Goal: Task Accomplishment & Management: Manage account settings

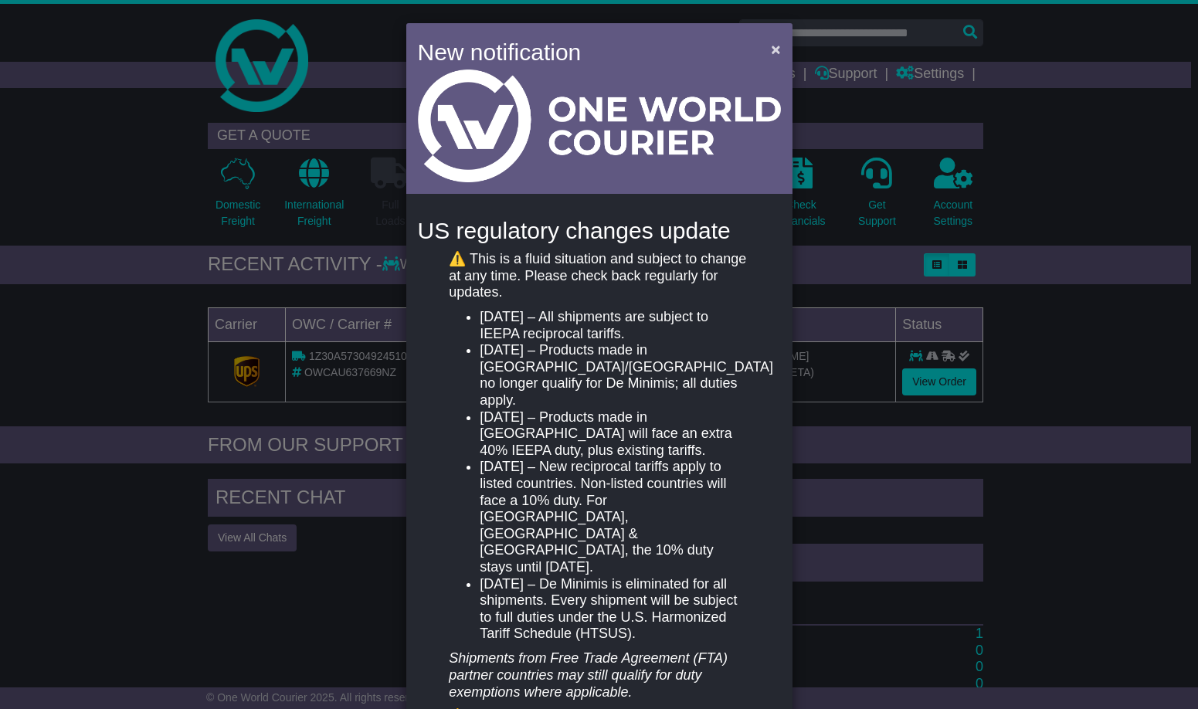
click at [771, 54] on span "×" at bounding box center [775, 49] width 9 height 18
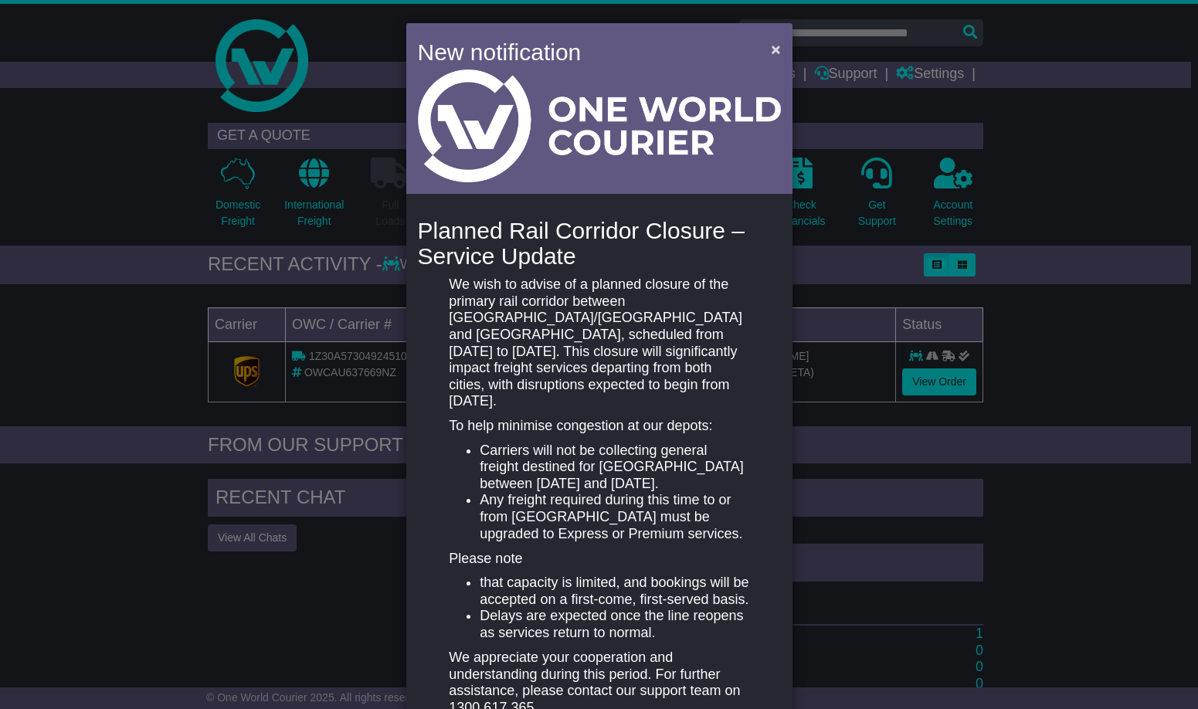
click at [772, 49] on span "×" at bounding box center [775, 49] width 9 height 18
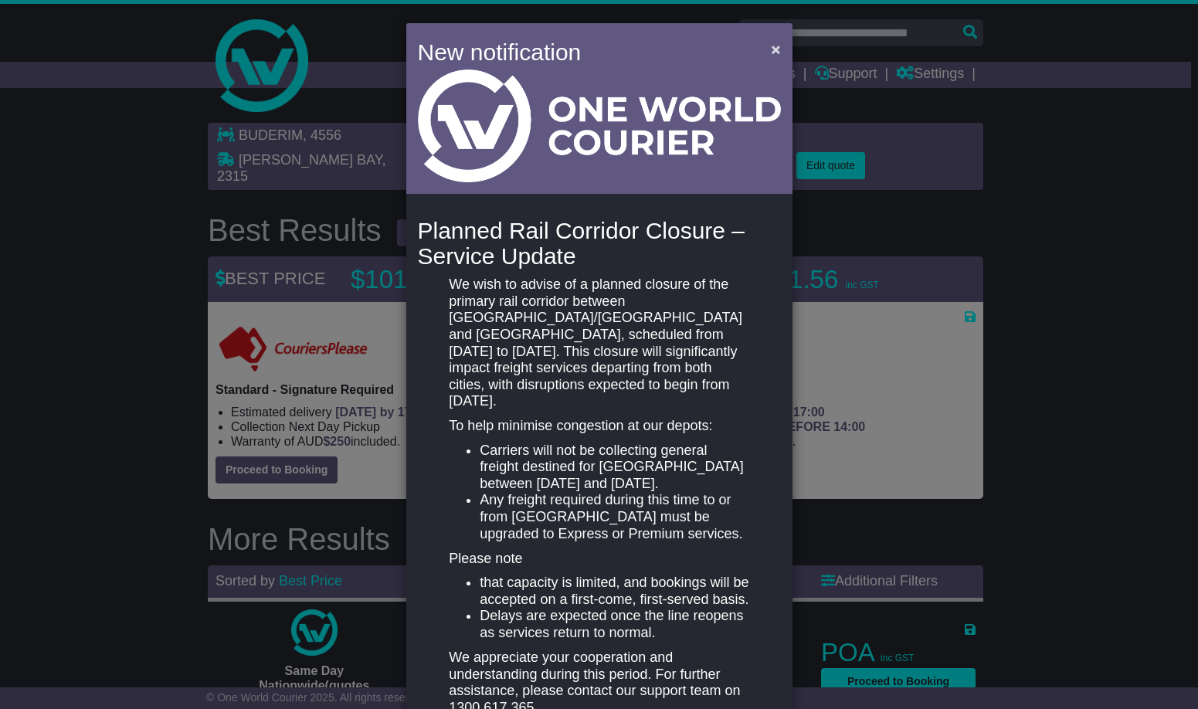
click at [771, 52] on span "×" at bounding box center [775, 49] width 9 height 18
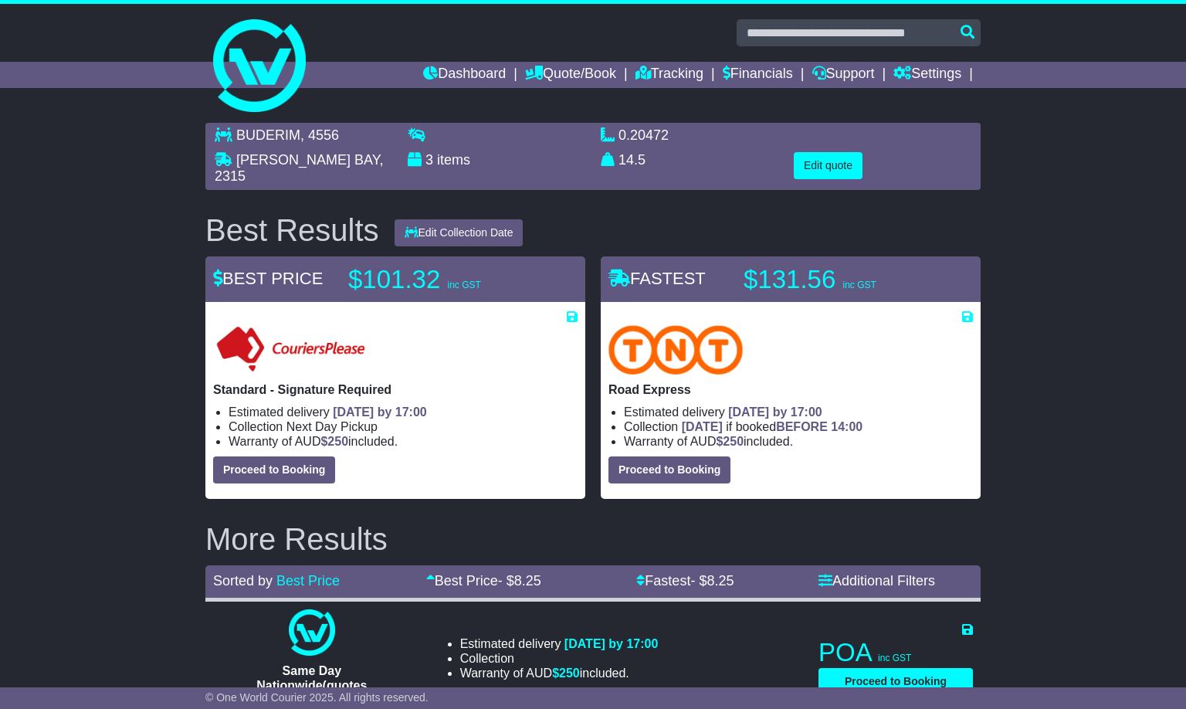
scroll to position [8, 0]
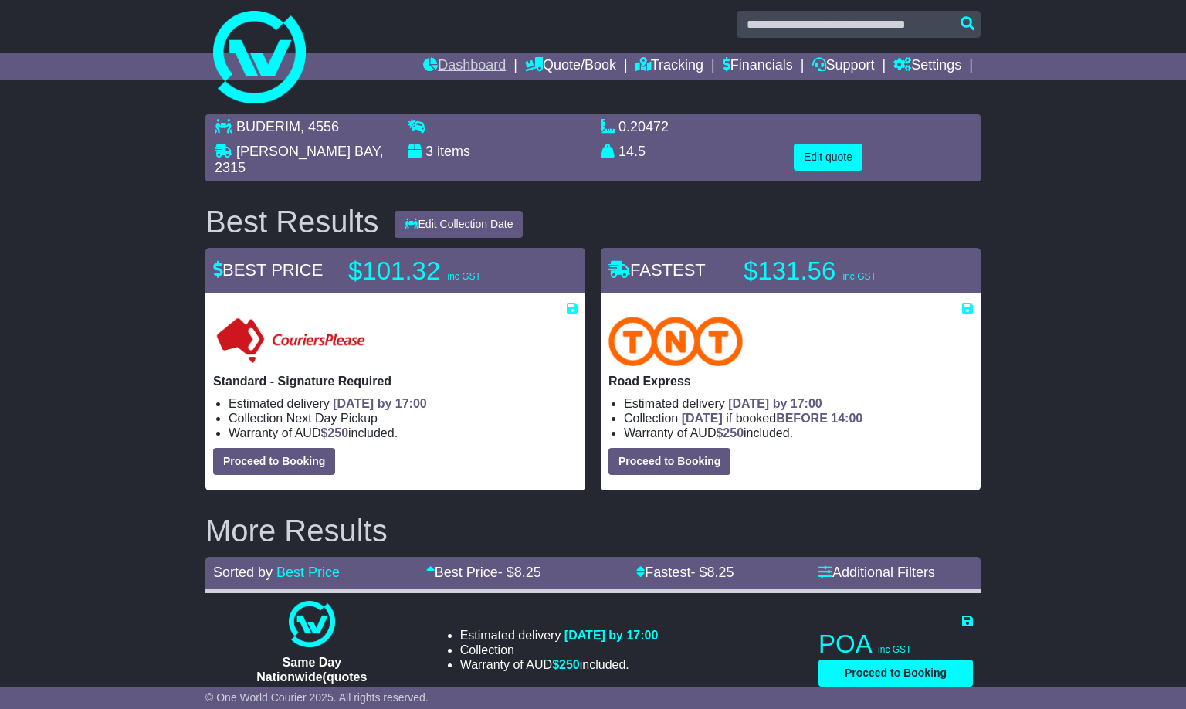
click at [451, 70] on link "Dashboard" at bounding box center [464, 66] width 83 height 26
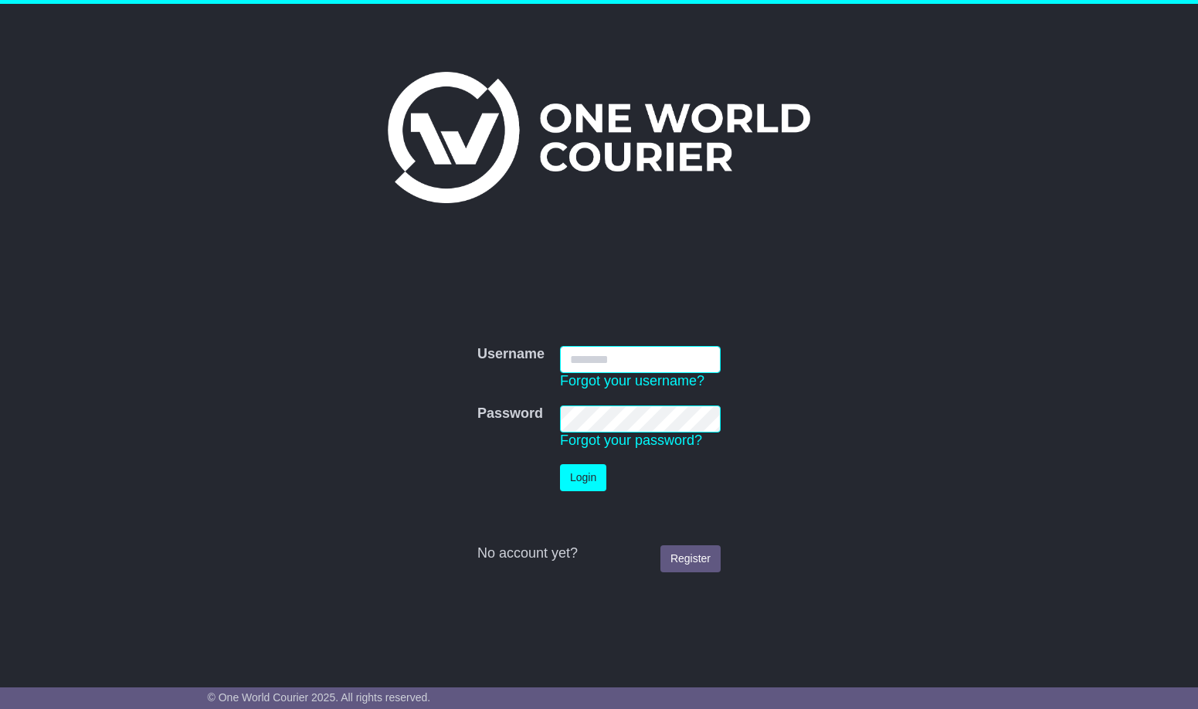
type input "**********"
click at [593, 483] on button "Login" at bounding box center [583, 477] width 46 height 27
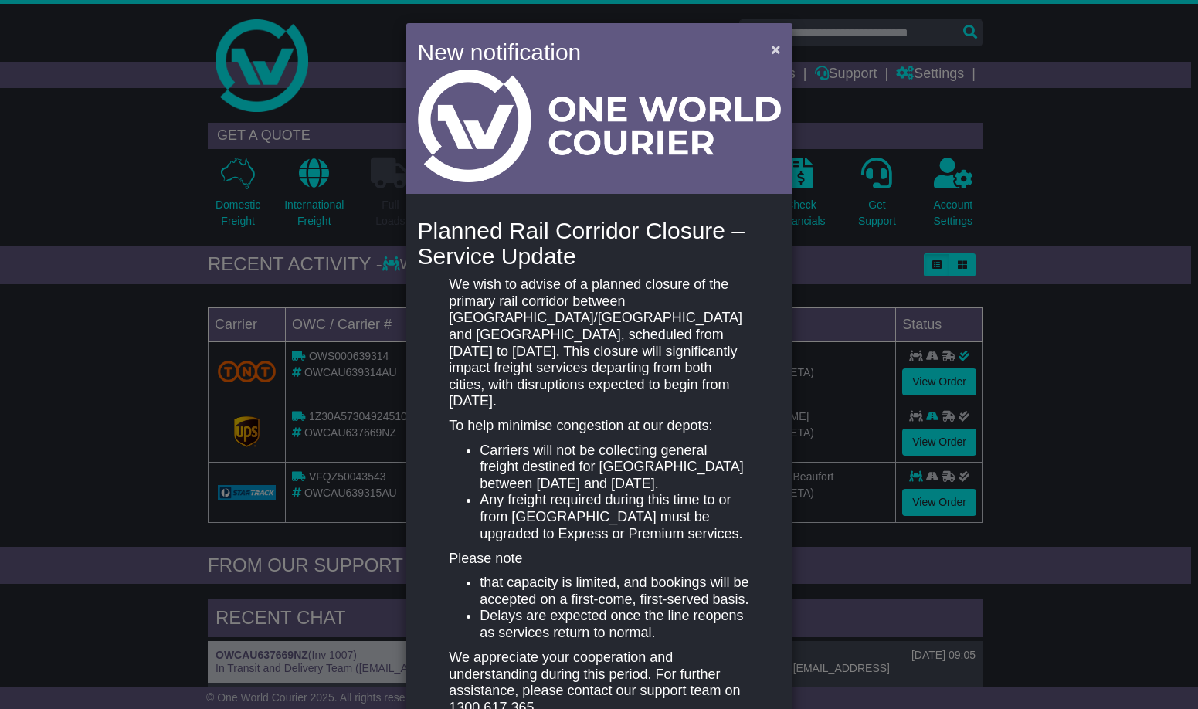
click at [779, 55] on button "×" at bounding box center [775, 49] width 25 height 32
